Goal: Information Seeking & Learning: Learn about a topic

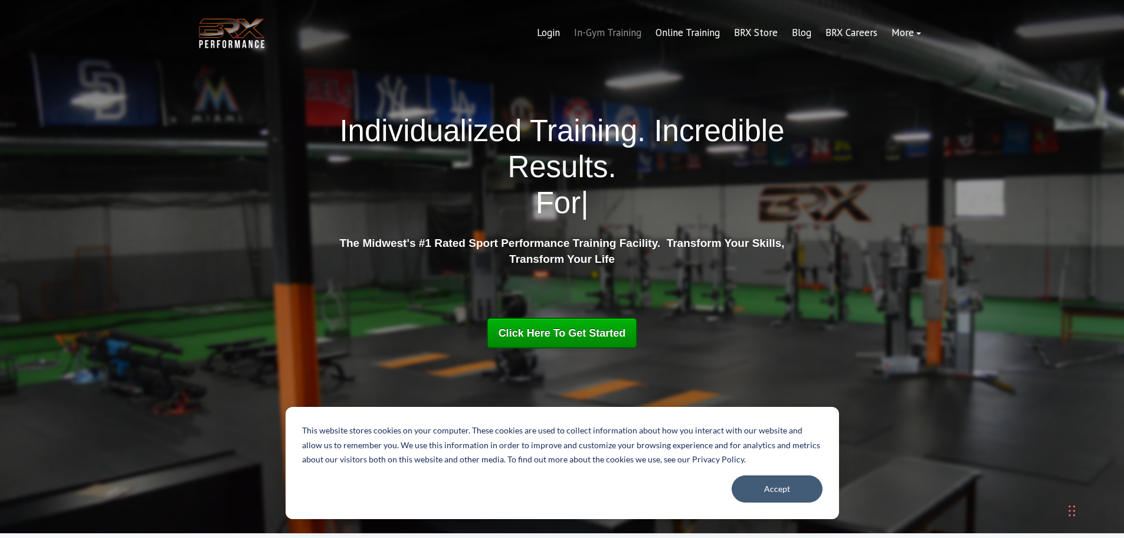
click at [631, 35] on link "In-Gym Training" at bounding box center [607, 33] width 81 height 28
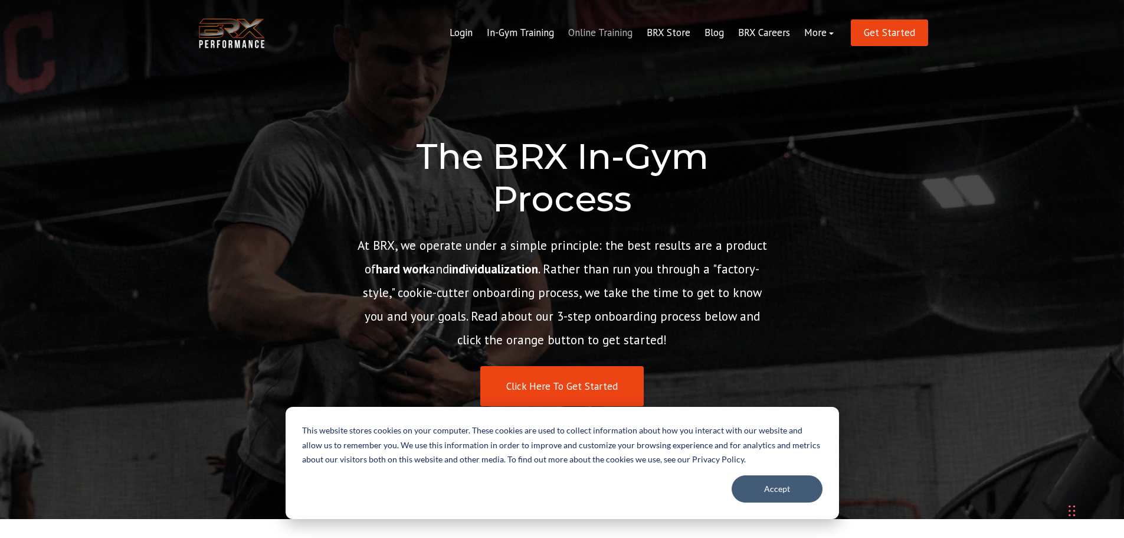
click at [628, 31] on link "Online Training" at bounding box center [600, 33] width 79 height 28
